Goal: Task Accomplishment & Management: Manage account settings

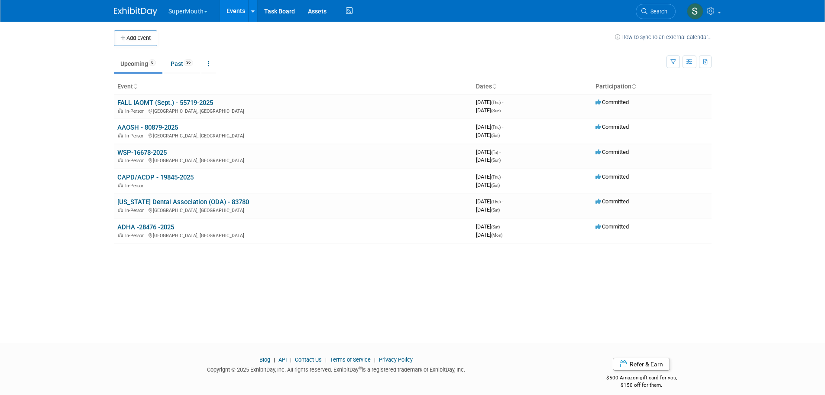
click at [157, 125] on link "AAOSH - 80879-2025" at bounding box center [147, 127] width 61 height 8
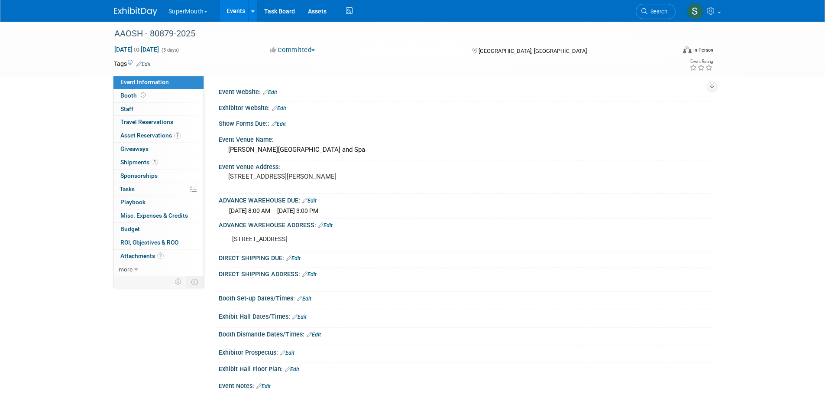
click at [141, 162] on span "Shipments 1" at bounding box center [139, 161] width 38 height 7
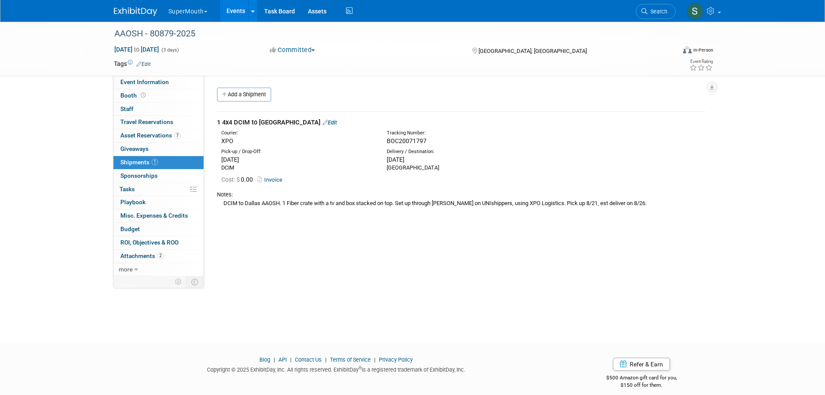
click at [323, 121] on link "Edit" at bounding box center [330, 122] width 14 height 6
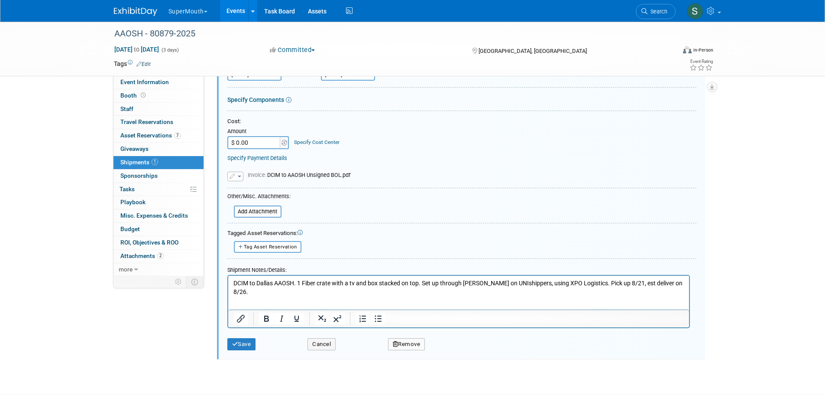
scroll to position [143, 0]
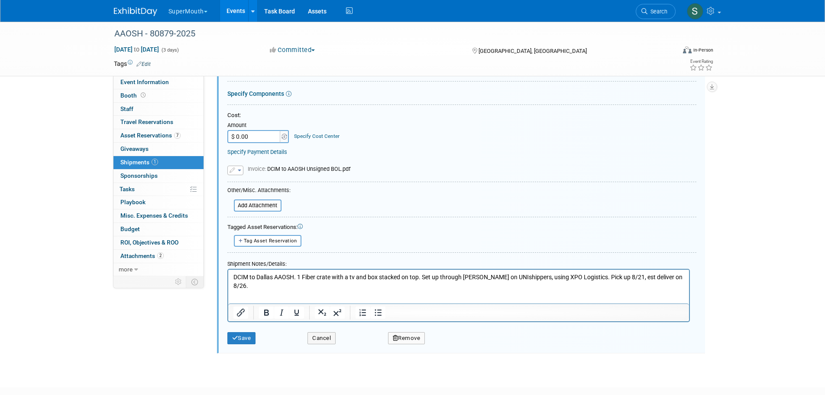
click at [304, 167] on span "Invoice: DCIM to AAOSH Unsigned BOL.pdf" at bounding box center [299, 168] width 103 height 6
click at [240, 171] on button "button" at bounding box center [235, 170] width 16 height 10
click at [341, 158] on div "Replace with a new file Remove attachment Invoice:" at bounding box center [461, 164] width 469 height 19
click at [243, 336] on button "Save" at bounding box center [241, 338] width 29 height 12
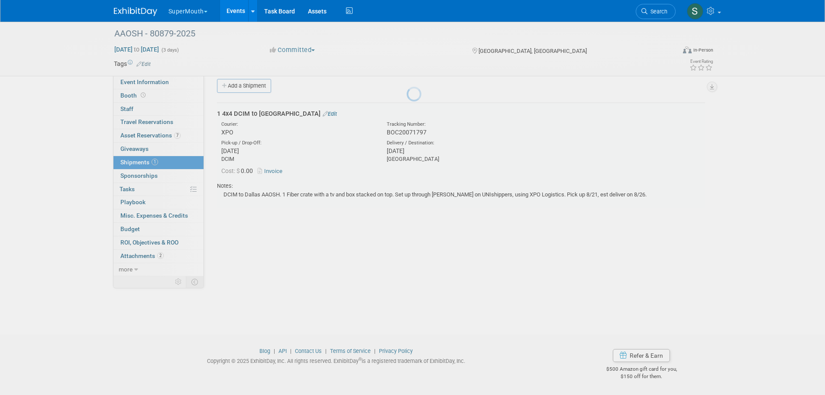
scroll to position [9, 0]
drag, startPoint x: 132, startPoint y: 255, endPoint x: 141, endPoint y: 255, distance: 9.5
click at [132, 255] on body "SuperMouth Explore: My Workspaces 30 Go to Workspace: Accutron Axiodent BaseVac…" at bounding box center [412, 188] width 825 height 395
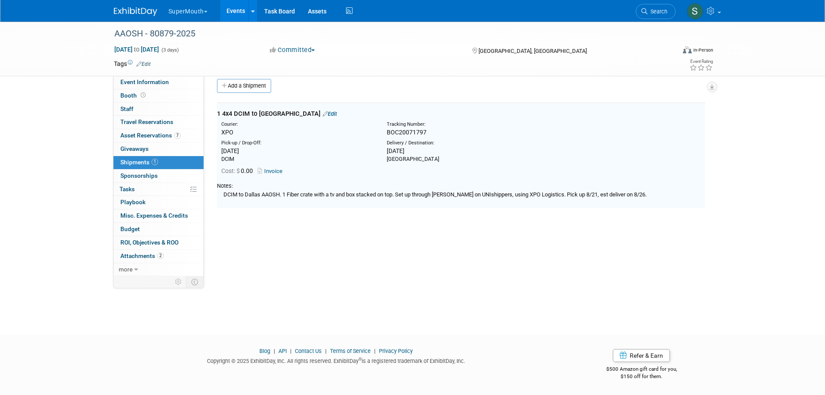
click at [128, 253] on span "Attachments 2" at bounding box center [141, 255] width 43 height 7
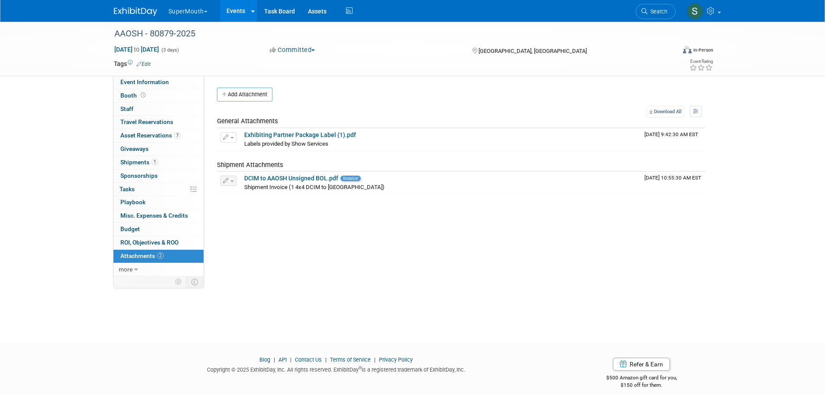
click at [306, 176] on link "DCIM to AAOSH Unsigned BOL.pdf" at bounding box center [291, 178] width 94 height 7
click at [50, 80] on div "AAOSH - 80879-2025 [DATE] to [DATE] (3 days) [DATE] to [DATE] Committed Committ…" at bounding box center [412, 174] width 825 height 305
